Goal: Transaction & Acquisition: Purchase product/service

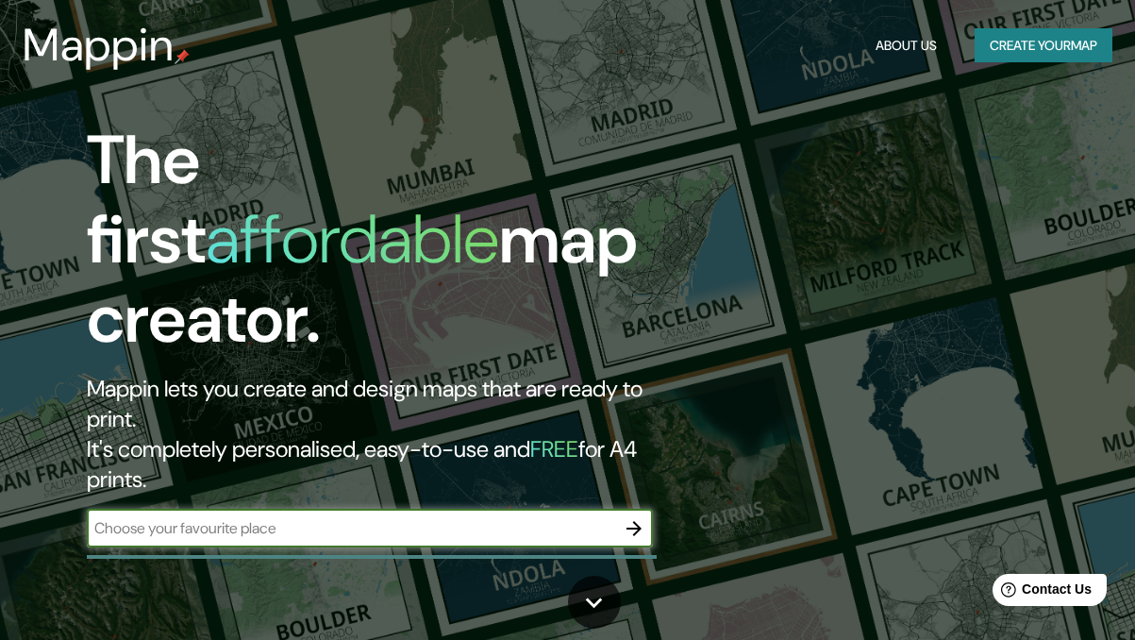
click at [1046, 58] on button "Create your map" at bounding box center [1044, 45] width 138 height 35
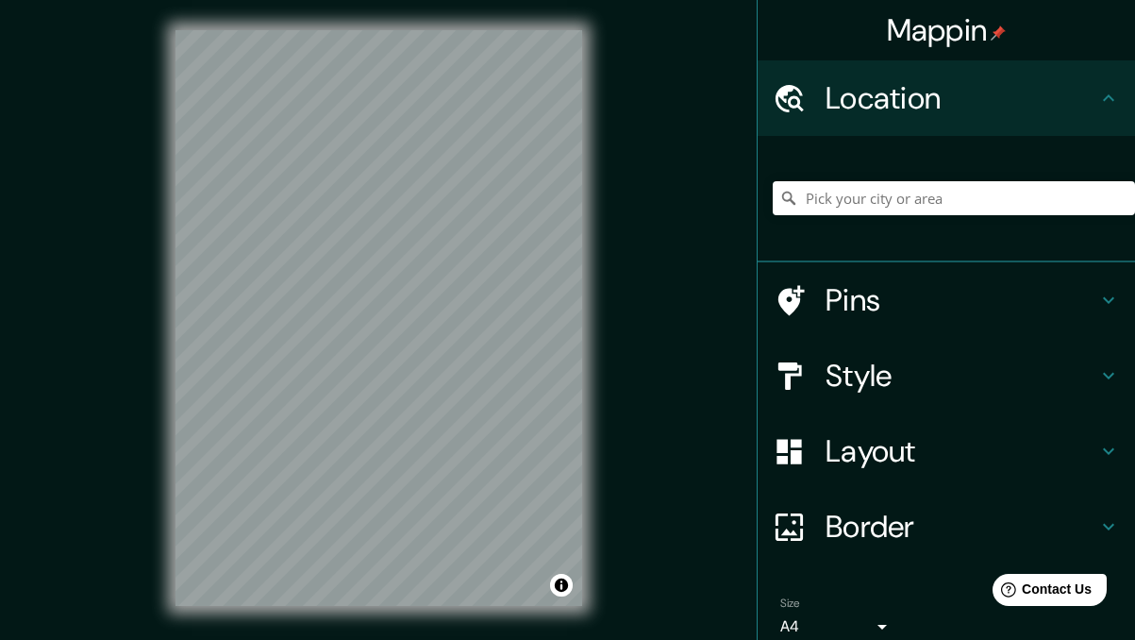
click at [849, 304] on h4 "Pins" at bounding box center [962, 300] width 272 height 38
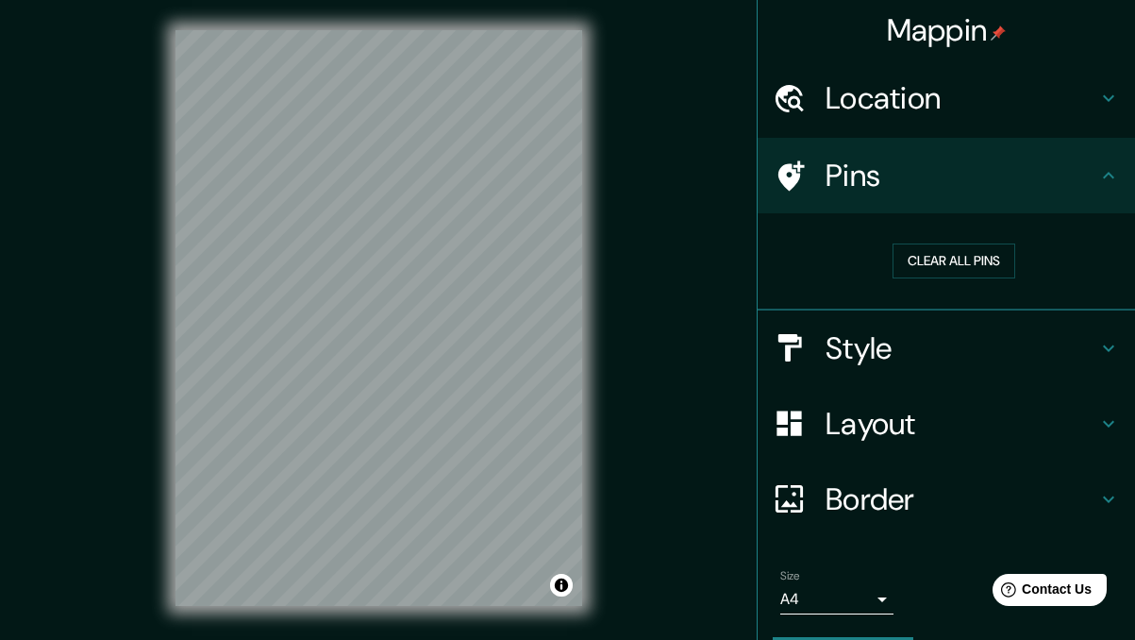
click at [893, 184] on h4 "Pins" at bounding box center [962, 176] width 272 height 38
click at [914, 102] on h4 "Location" at bounding box center [962, 98] width 272 height 38
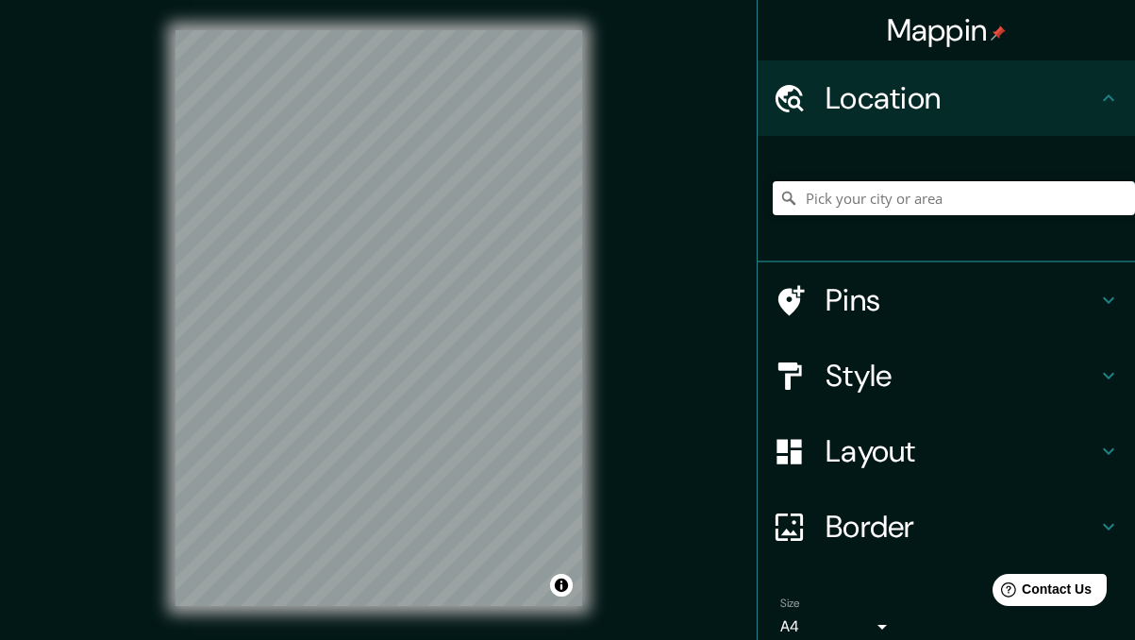
click at [871, 202] on input "Pick your city or area" at bounding box center [954, 198] width 362 height 34
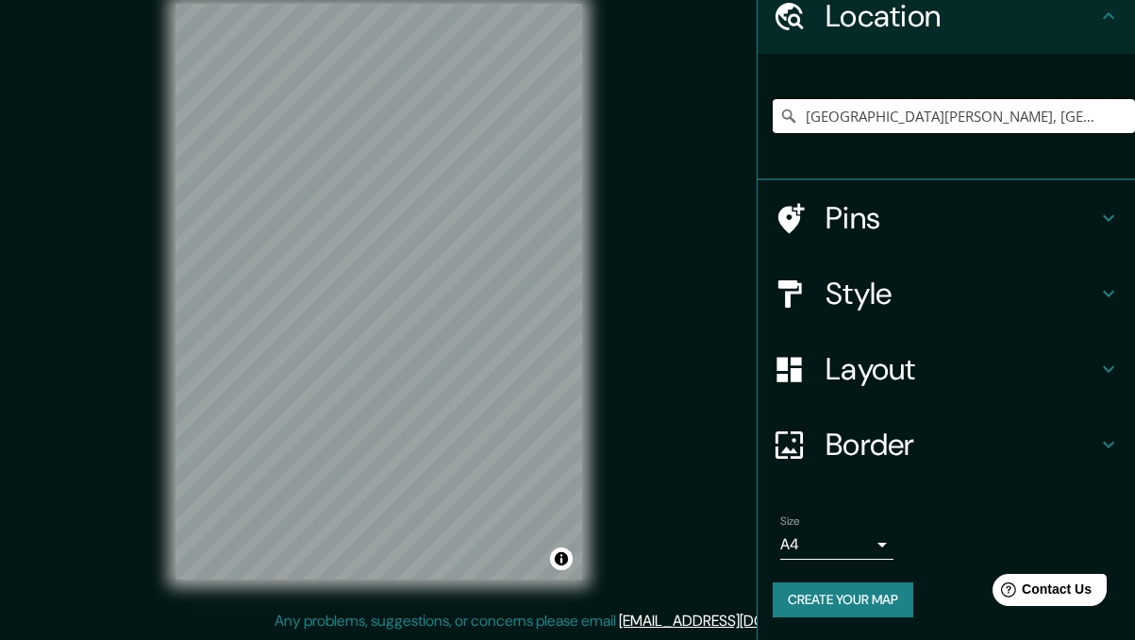
scroll to position [24, 0]
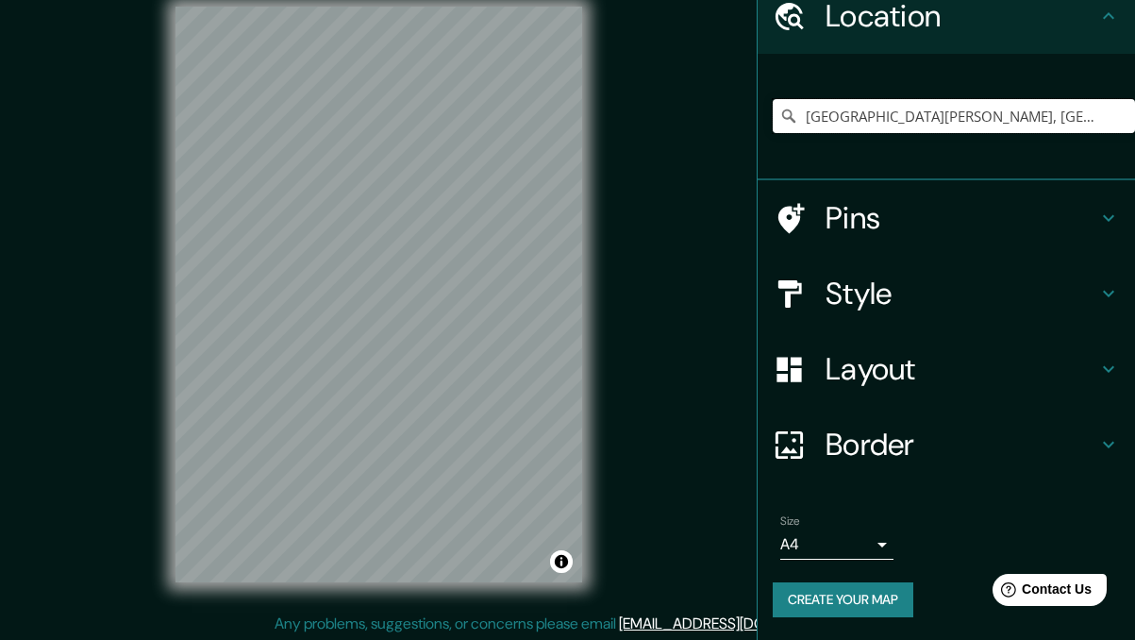
type input "[GEOGRAPHIC_DATA][PERSON_NAME], [GEOGRAPHIC_DATA], [GEOGRAPHIC_DATA]"
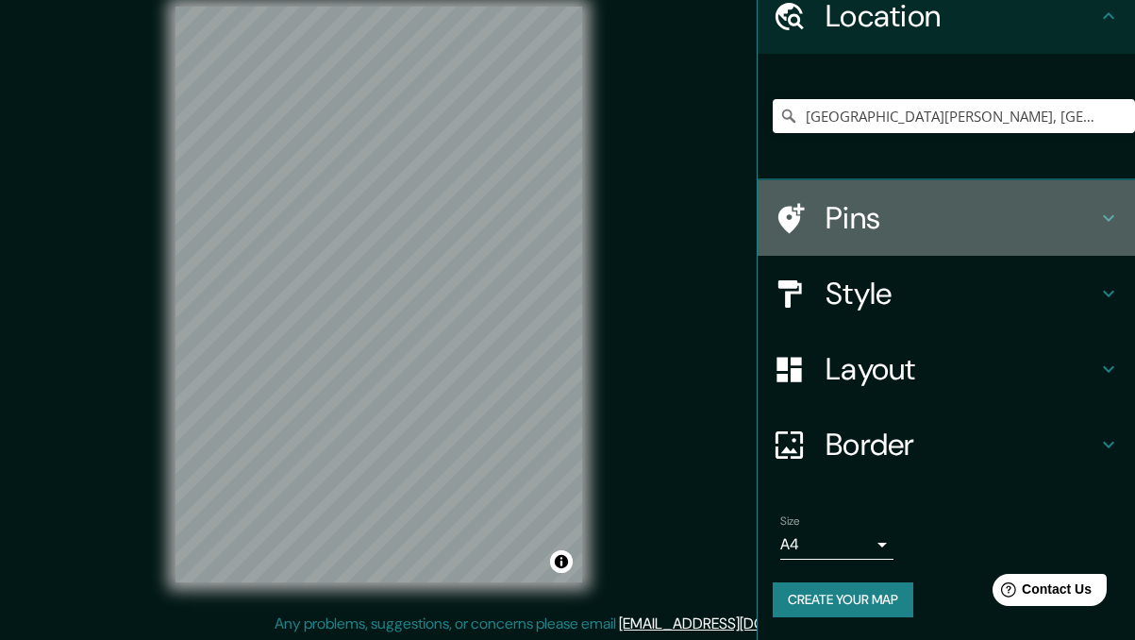
click at [927, 236] on h4 "Pins" at bounding box center [962, 218] width 272 height 38
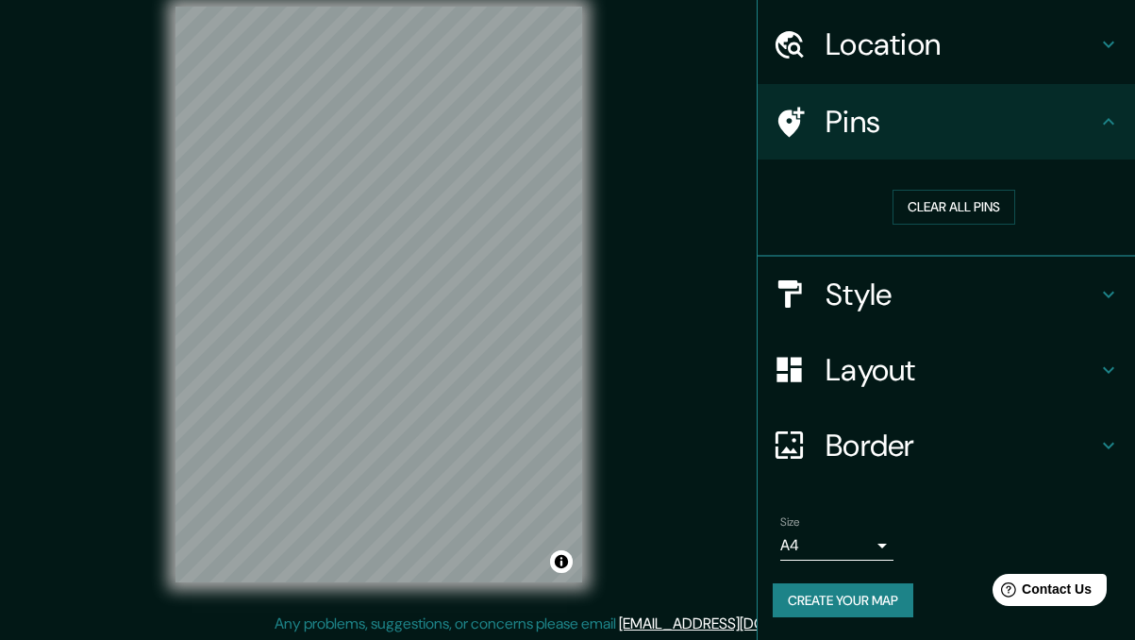
scroll to position [54, 0]
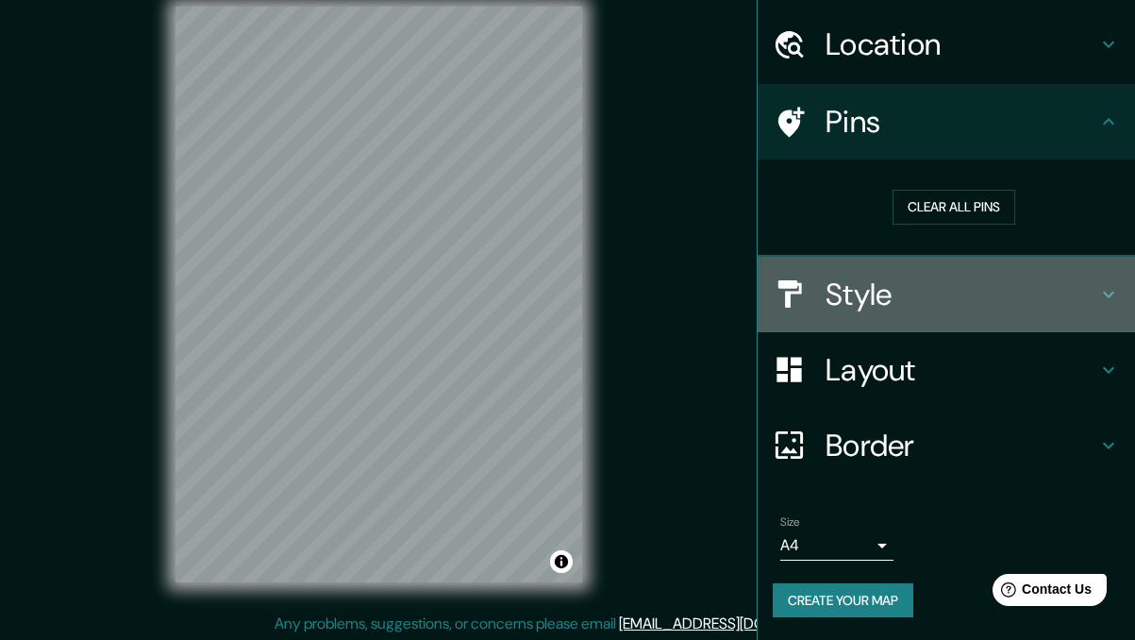
click at [897, 317] on div "Style" at bounding box center [946, 294] width 377 height 75
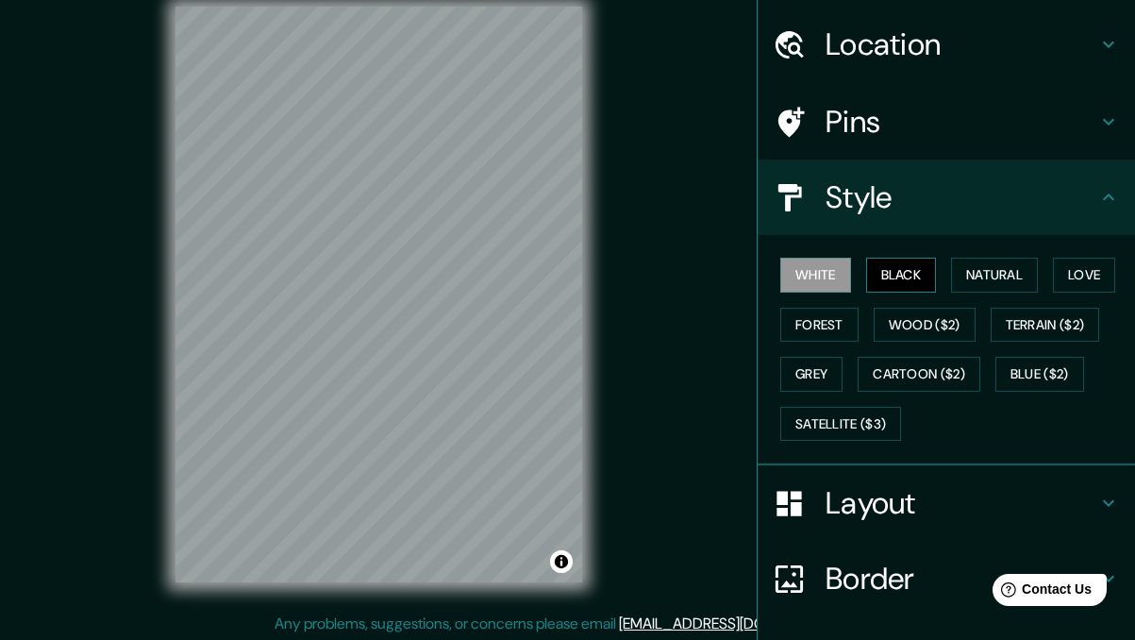
click at [910, 279] on button "Black" at bounding box center [901, 275] width 71 height 35
click at [1017, 278] on button "Natural" at bounding box center [994, 275] width 87 height 35
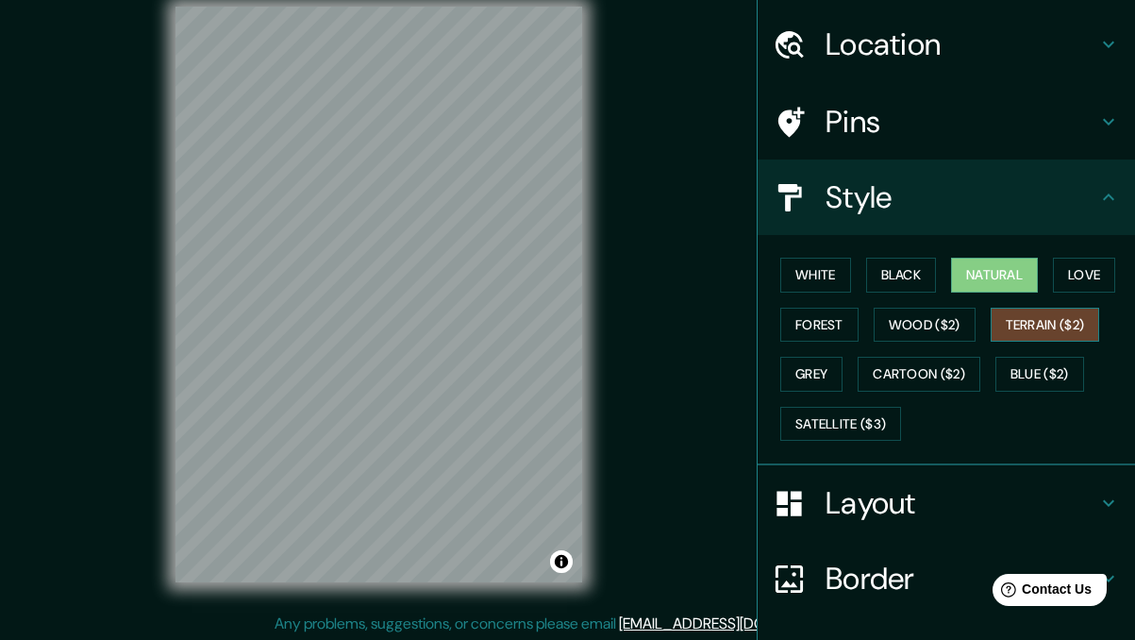
click at [1032, 316] on button "Terrain ($2)" at bounding box center [1045, 325] width 109 height 35
click at [1089, 276] on button "Love" at bounding box center [1084, 275] width 62 height 35
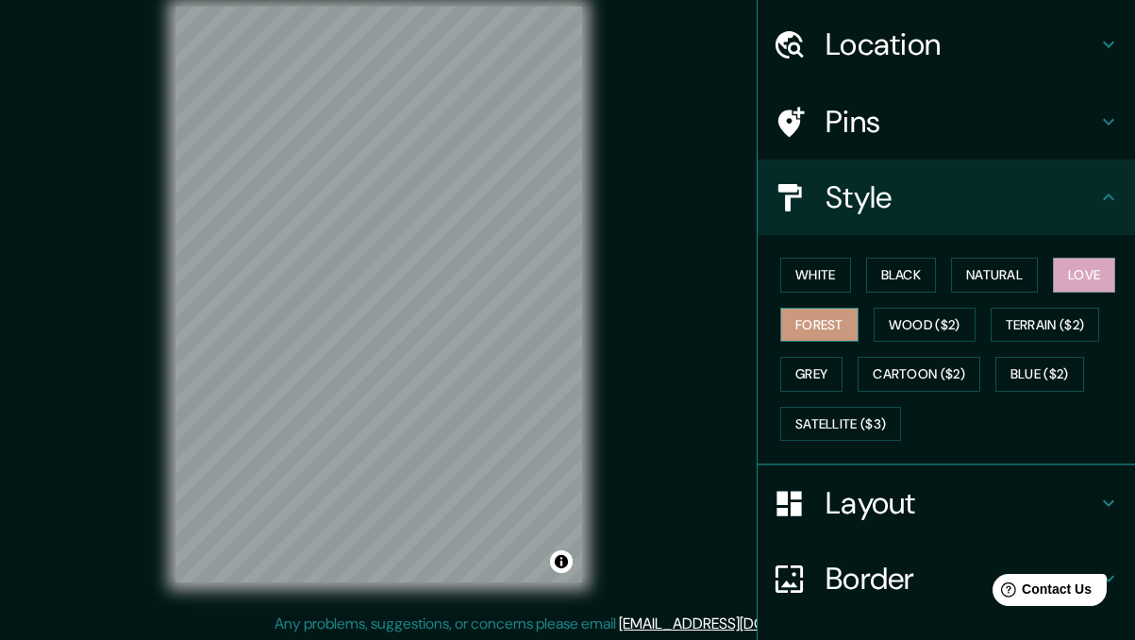
click at [828, 318] on button "Forest" at bounding box center [819, 325] width 78 height 35
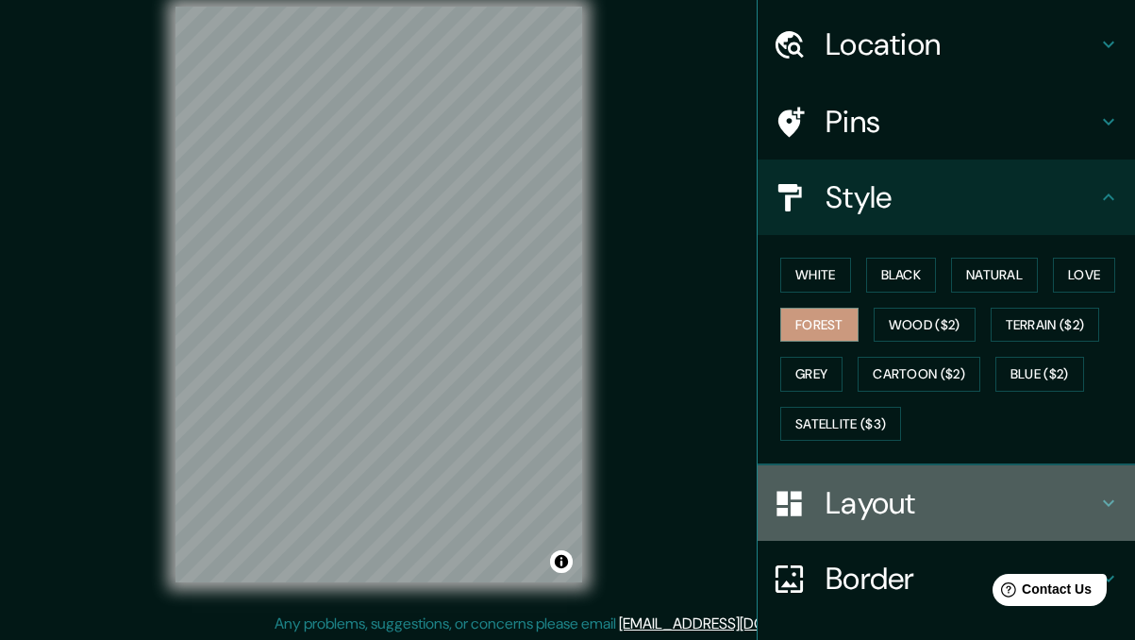
click at [791, 502] on icon at bounding box center [789, 503] width 25 height 25
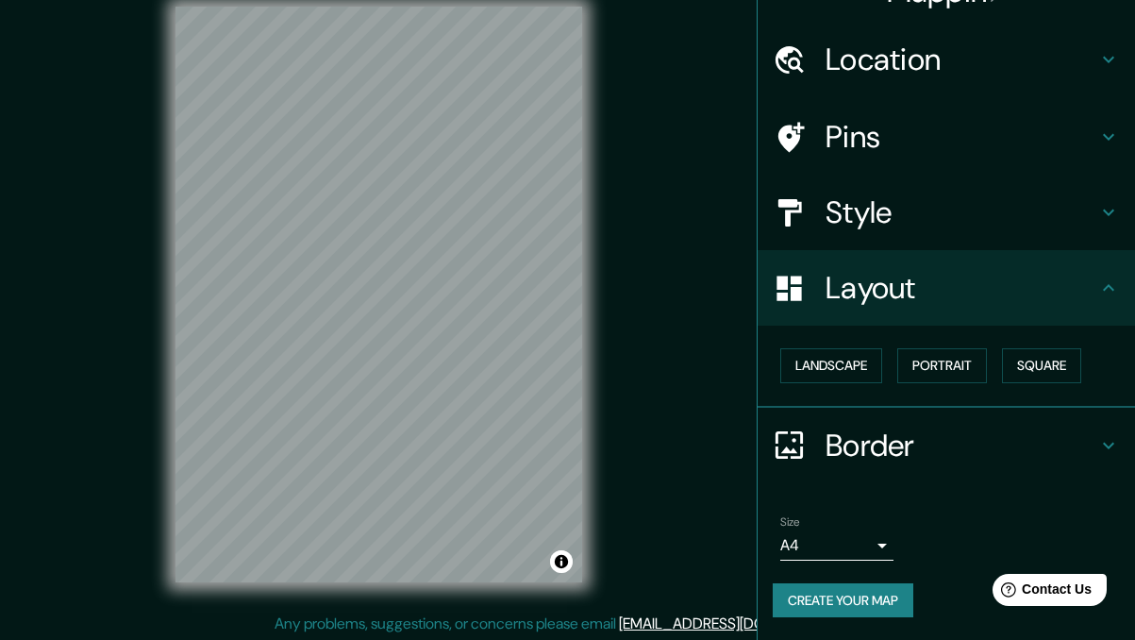
scroll to position [26, 0]
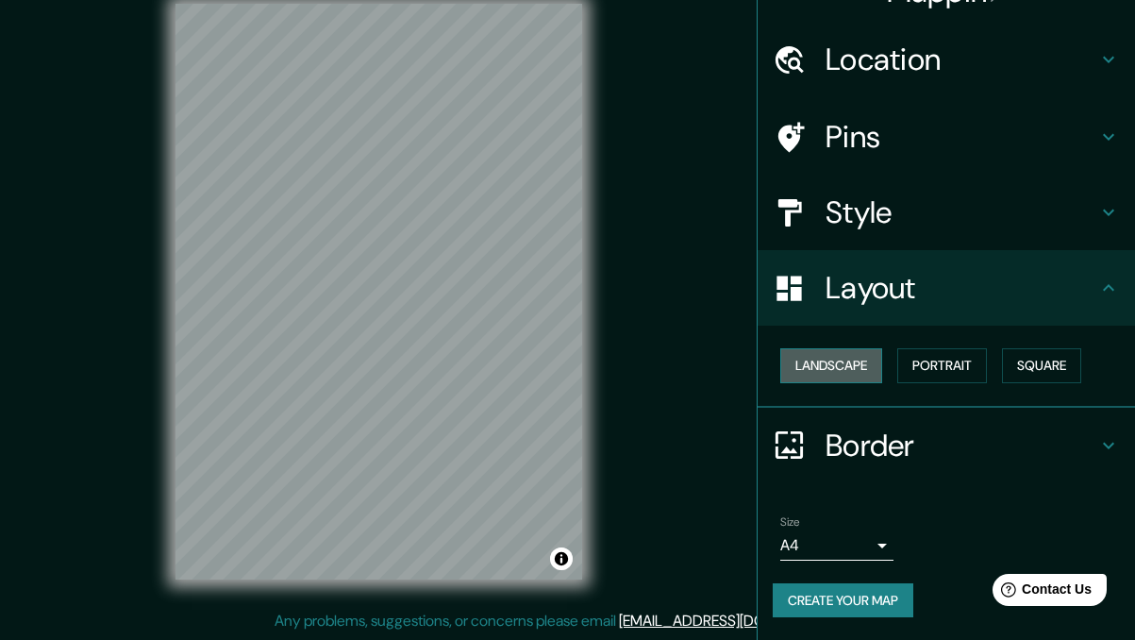
click at [866, 374] on button "Landscape" at bounding box center [831, 365] width 102 height 35
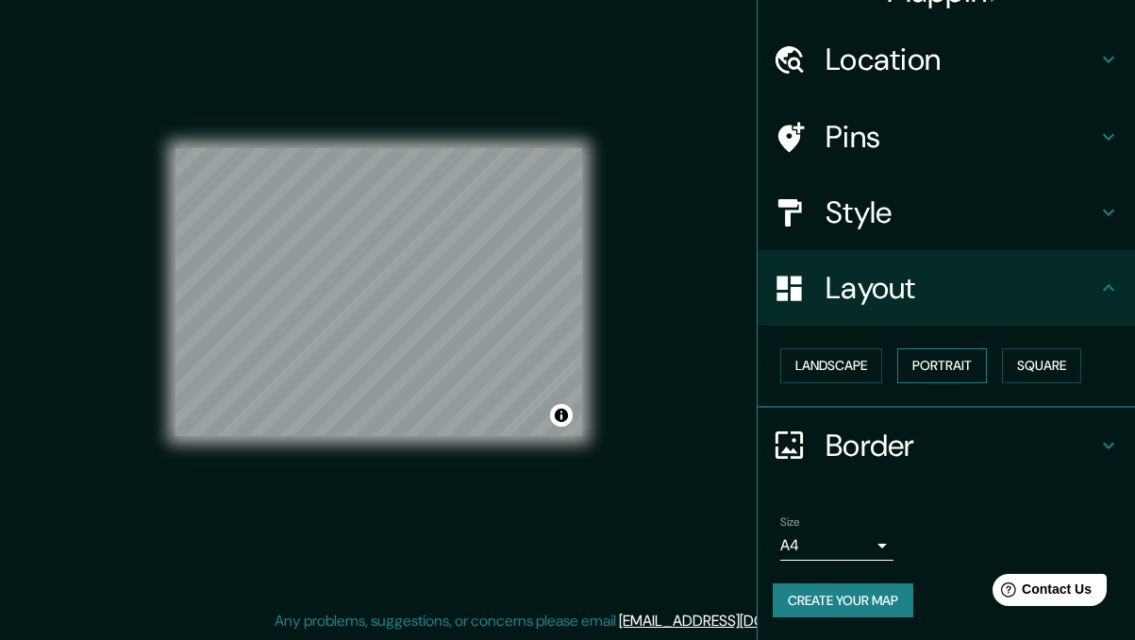
click at [933, 363] on button "Portrait" at bounding box center [942, 365] width 90 height 35
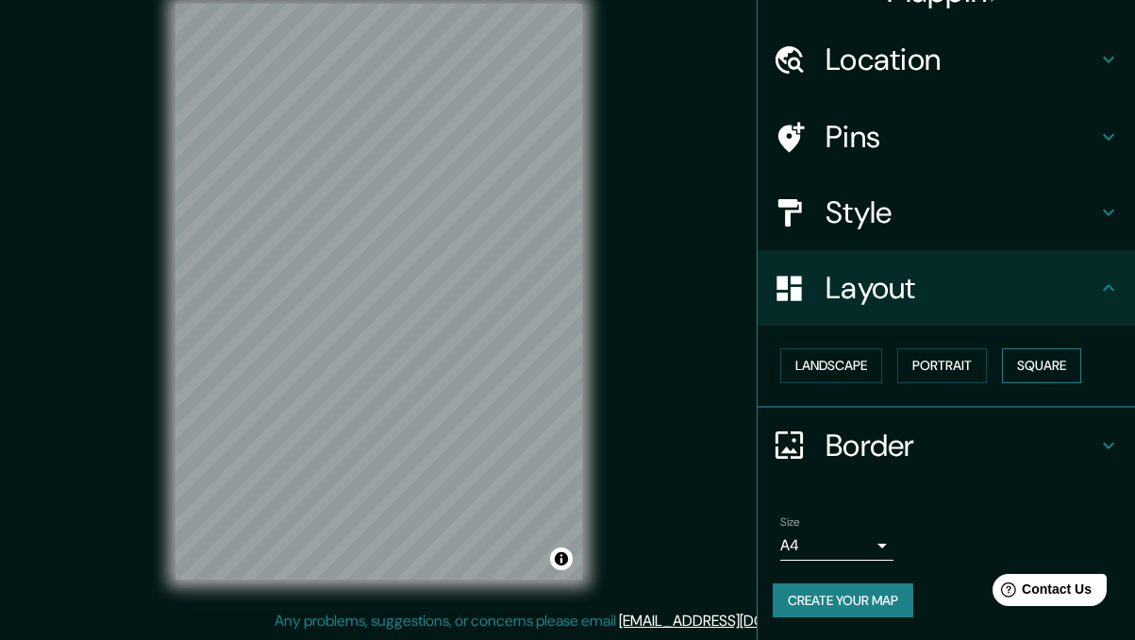
click at [1026, 377] on button "Square" at bounding box center [1041, 365] width 79 height 35
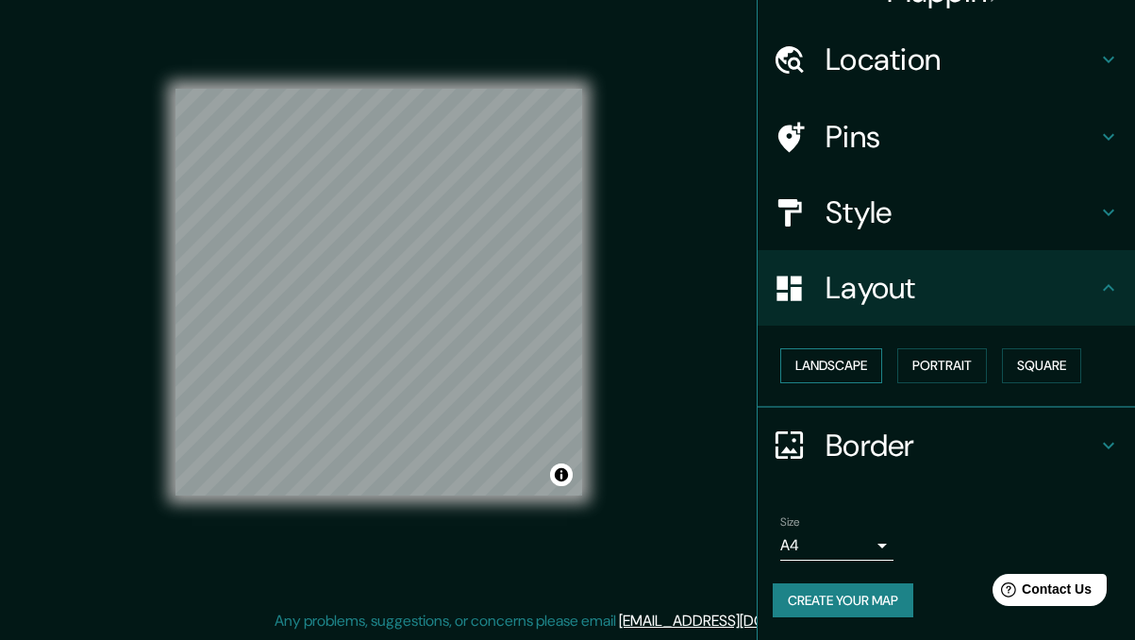
click at [846, 359] on button "Landscape" at bounding box center [831, 365] width 102 height 35
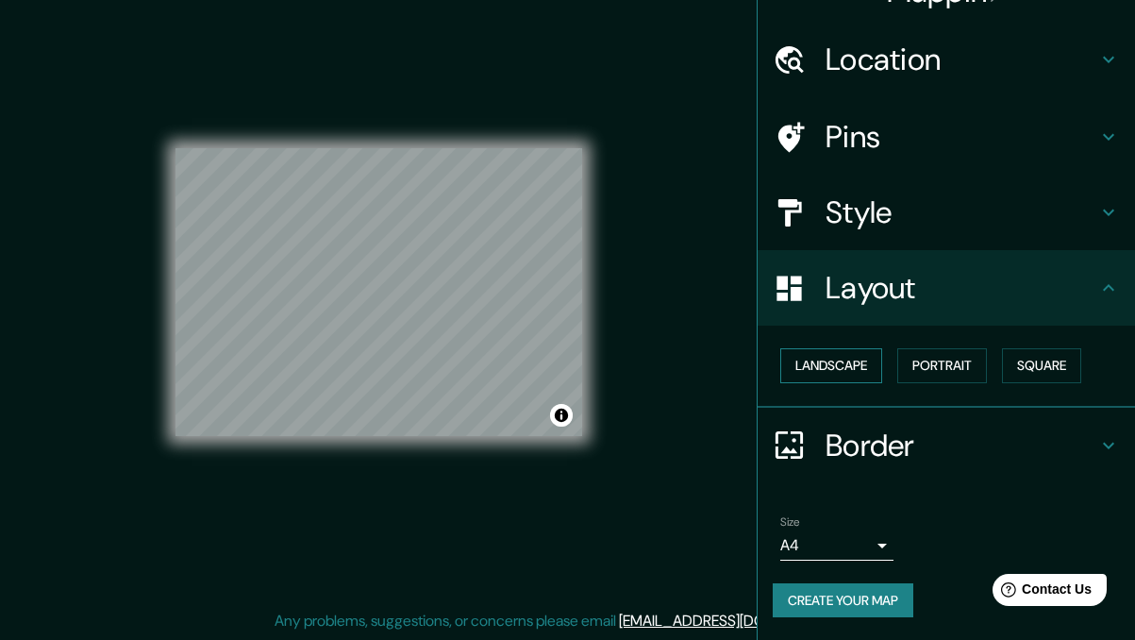
click at [843, 368] on button "Landscape" at bounding box center [831, 365] width 102 height 35
click at [834, 462] on h4 "Border" at bounding box center [962, 446] width 272 height 38
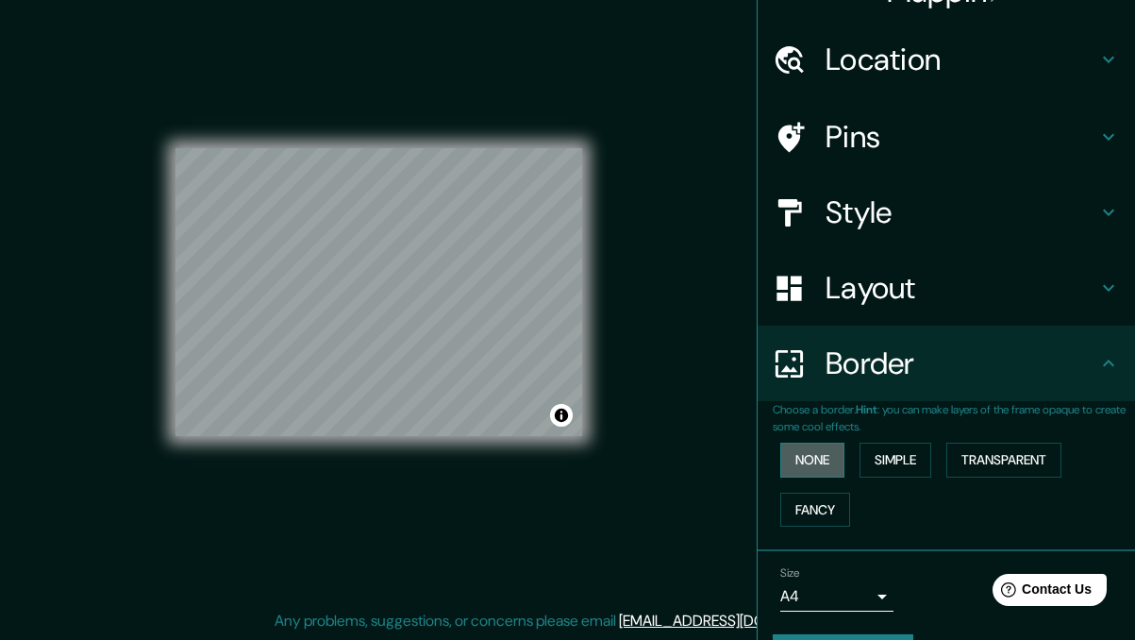
click at [834, 463] on button "None" at bounding box center [812, 460] width 64 height 35
click at [886, 450] on button "Simple" at bounding box center [896, 460] width 72 height 35
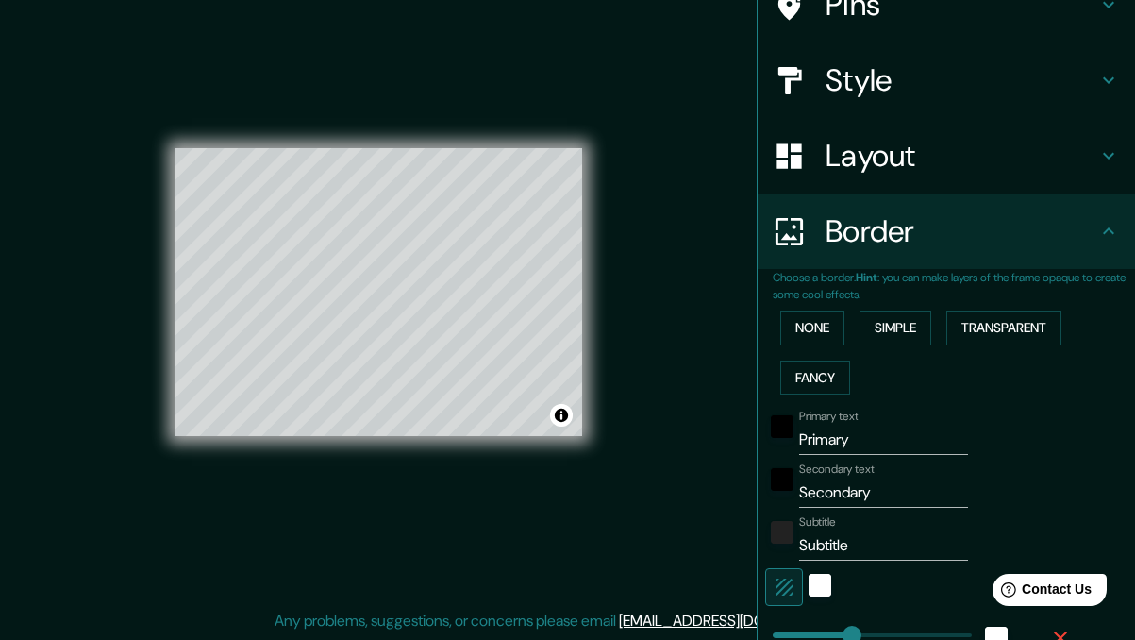
scroll to position [434, 0]
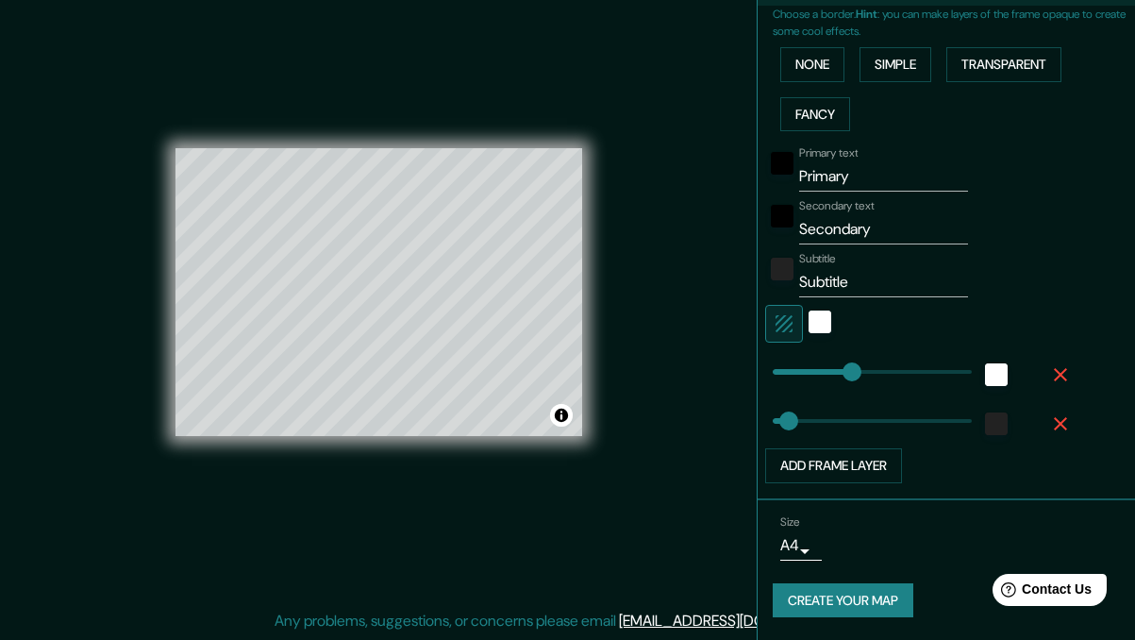
type input "172"
click at [854, 482] on div "Choose a border. Hint : you can make layers of the frame opaque to create some …" at bounding box center [946, 253] width 377 height 495
type input "34"
